Goal: Information Seeking & Learning: Learn about a topic

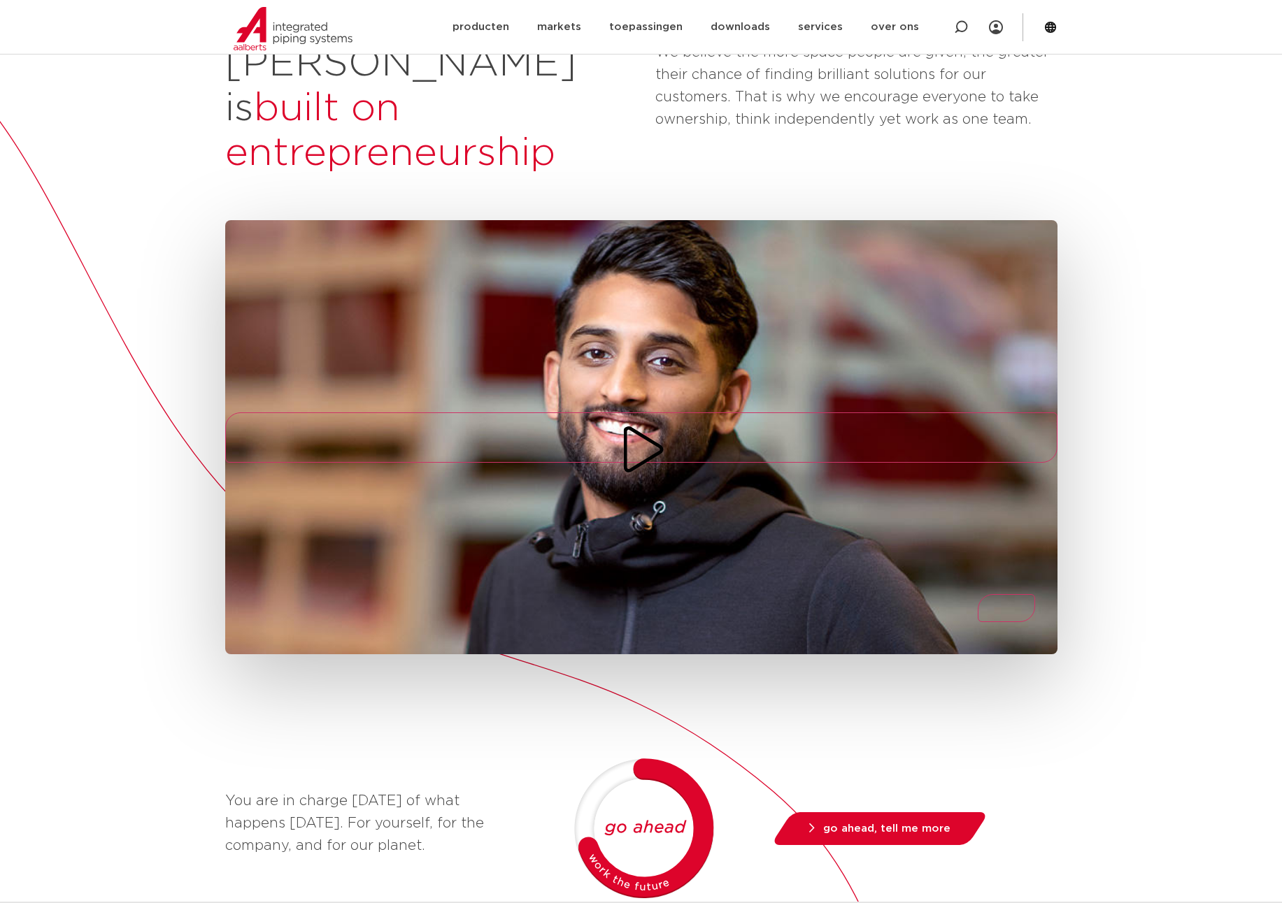
scroll to position [275, 0]
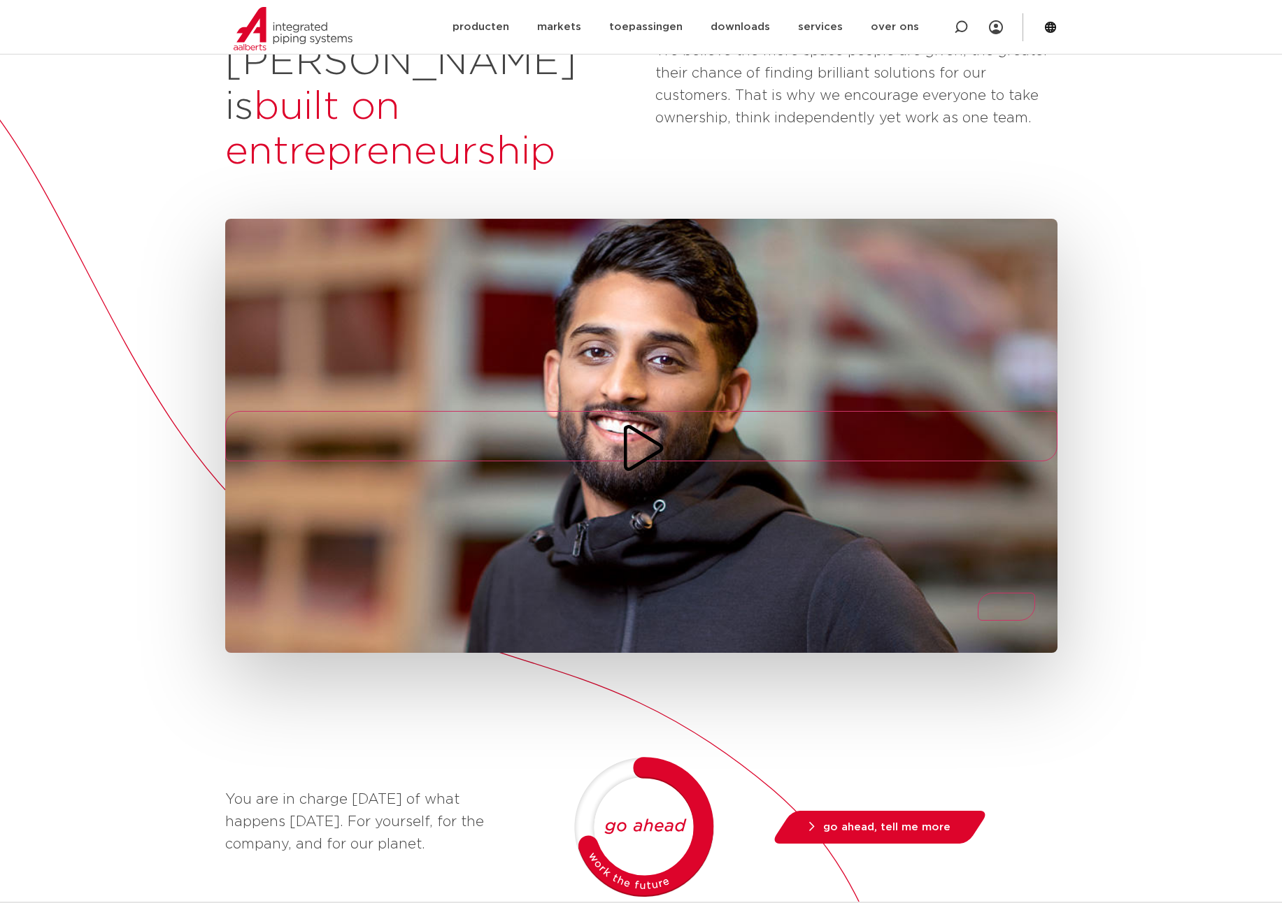
click at [646, 423] on icon "Play/Pause" at bounding box center [641, 448] width 50 height 50
click at [645, 423] on icon "Play/Pause" at bounding box center [641, 448] width 50 height 50
click at [648, 425] on icon "Play/Pause" at bounding box center [642, 448] width 39 height 46
click at [648, 423] on icon "Play/Pause" at bounding box center [641, 448] width 50 height 50
click at [1205, 703] on div "Aalberts is built on entrepreneurship We believe the more space people are give…" at bounding box center [641, 700] width 1282 height 1501
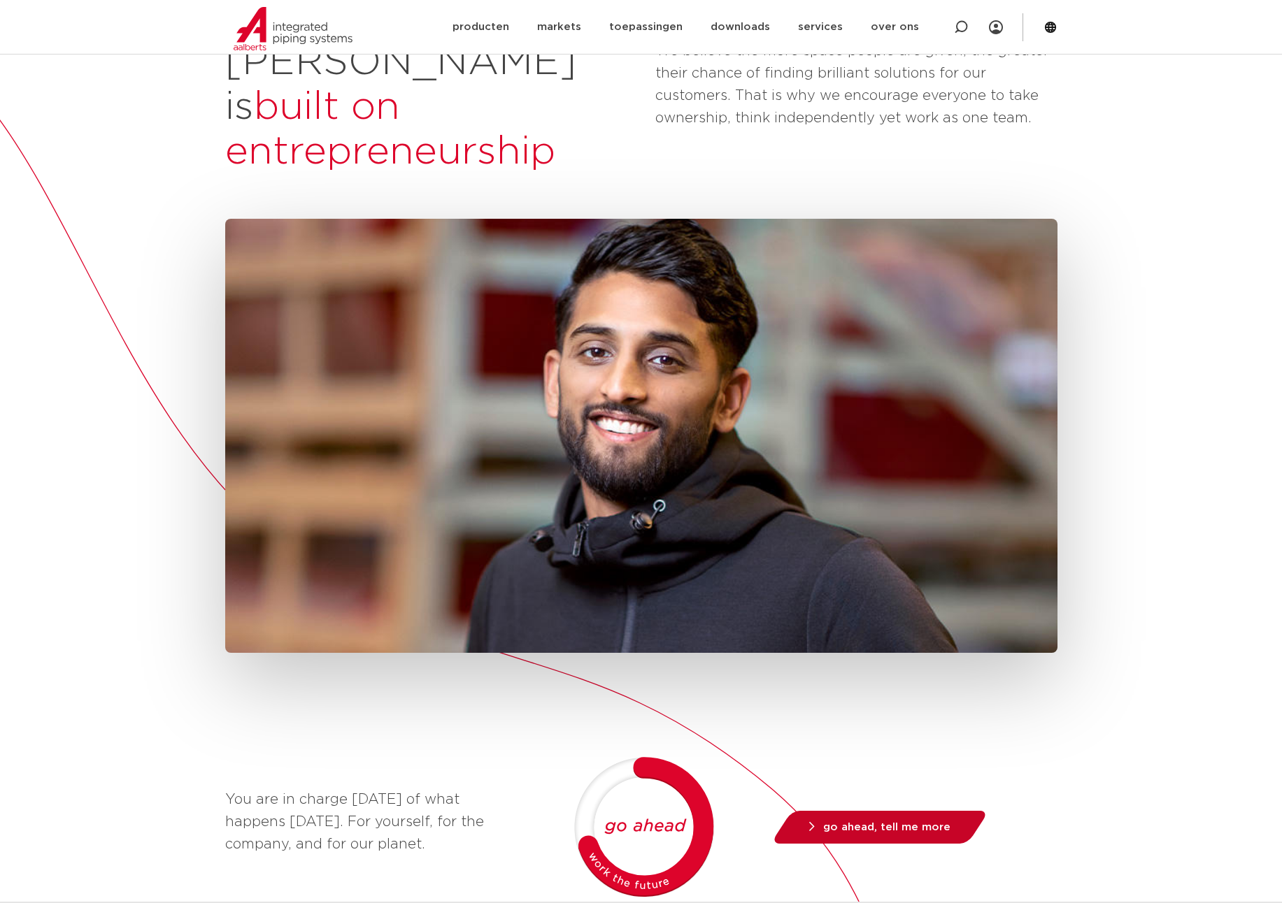
click at [903, 811] on link "go ahead, tell me more" at bounding box center [879, 827] width 219 height 33
